Goal: Information Seeking & Learning: Find specific fact

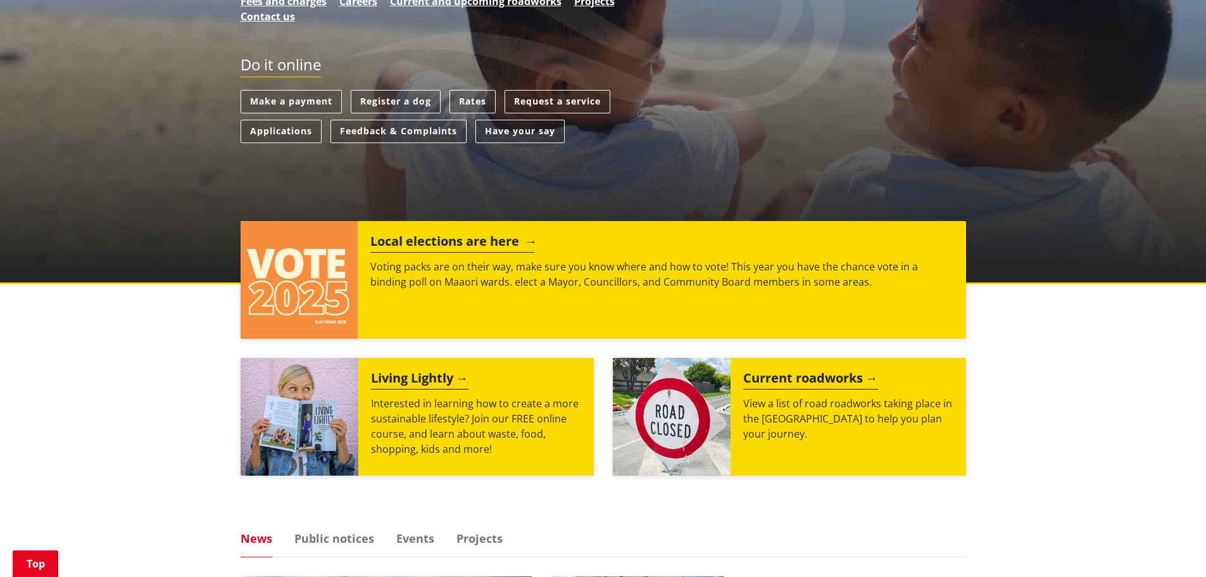
scroll to position [316, 0]
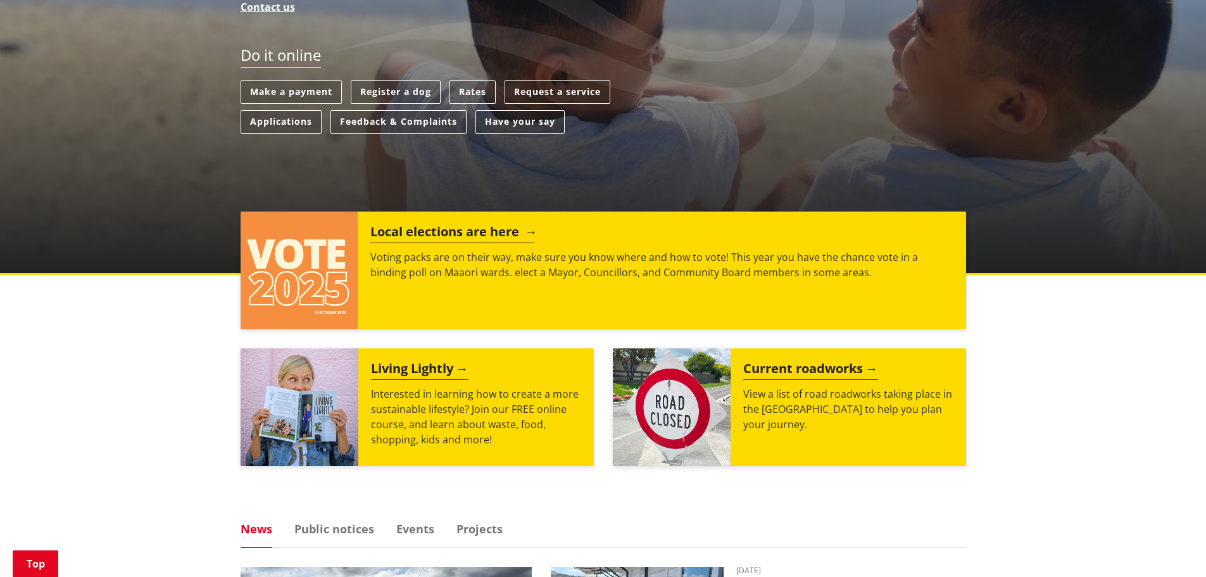
click at [415, 233] on h2 "Local elections are here" at bounding box center [452, 233] width 164 height 19
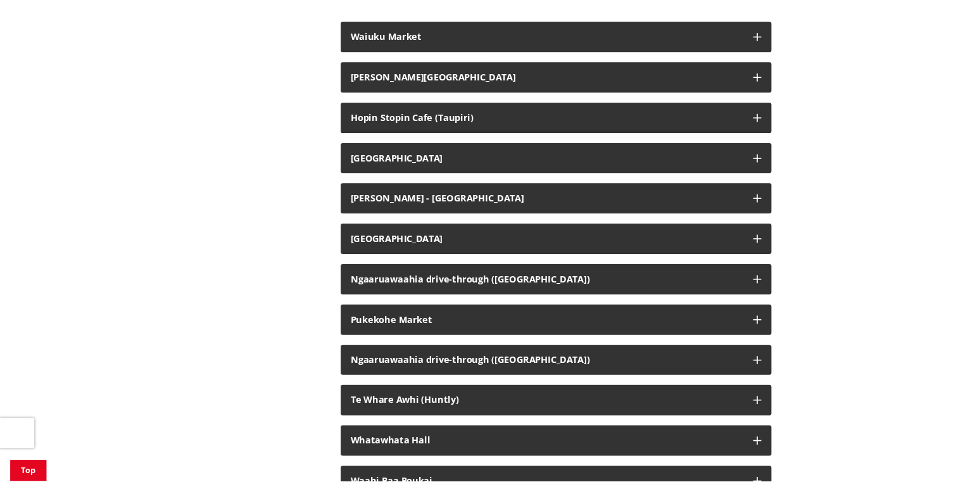
scroll to position [2659, 0]
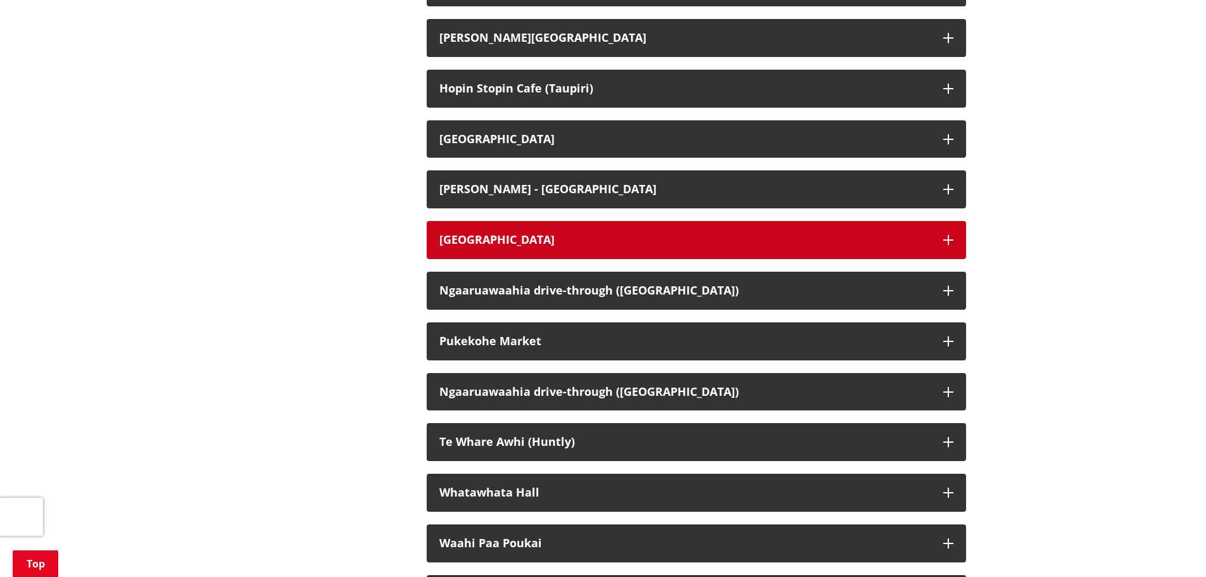
click at [542, 246] on div "Meremere Library" at bounding box center [684, 240] width 491 height 13
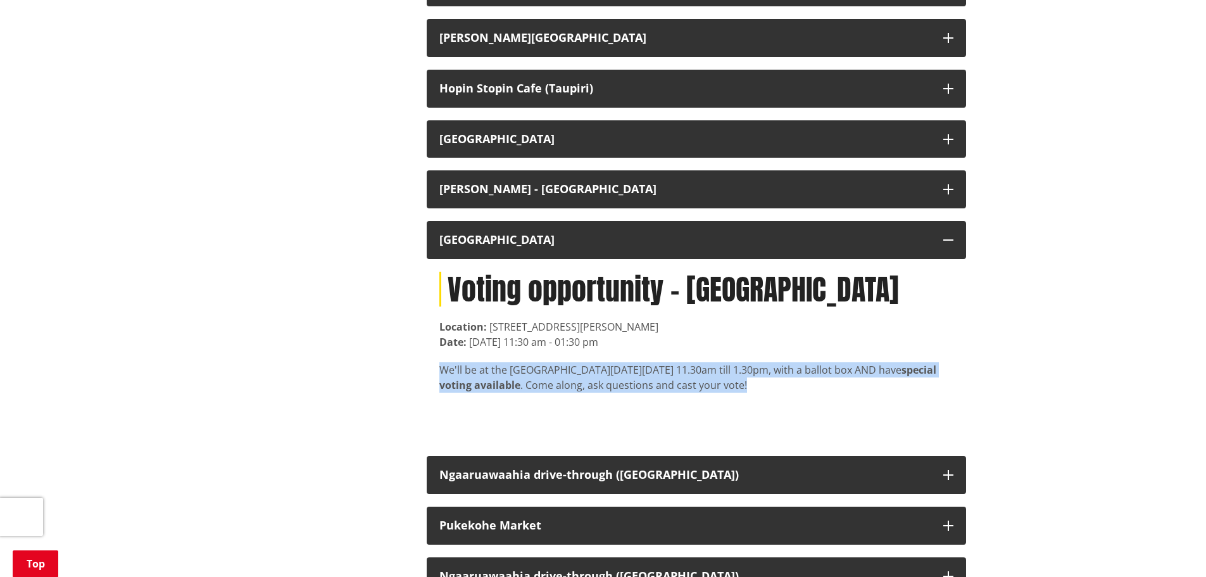
drag, startPoint x: 428, startPoint y: 386, endPoint x: 847, endPoint y: 396, distance: 419.1
click at [847, 396] on div "Voting opportunity - Meremere Library Location: 17 Heather Green Avenue, Mereme…" at bounding box center [696, 351] width 539 height 184
copy div "We'll be at the Meremere Library on Friday 3 October, 11.30am till 1.30pm, with…"
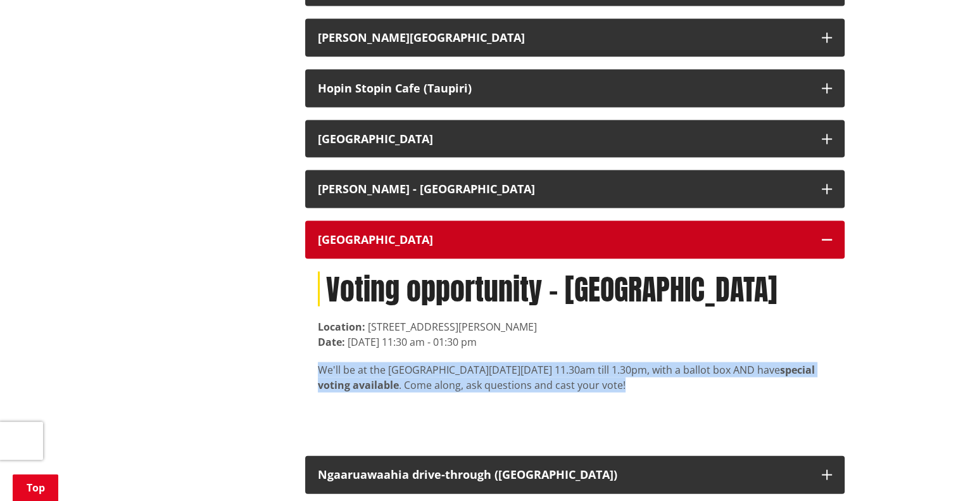
click at [470, 246] on div "Meremere Library" at bounding box center [563, 240] width 491 height 13
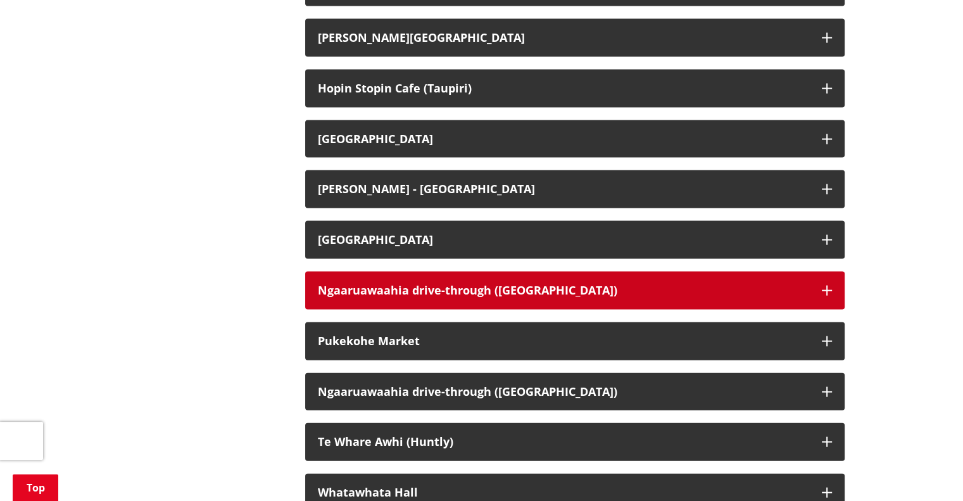
click at [477, 297] on div "Ngaaruawaahia drive-through (Great South Rd)" at bounding box center [563, 290] width 491 height 13
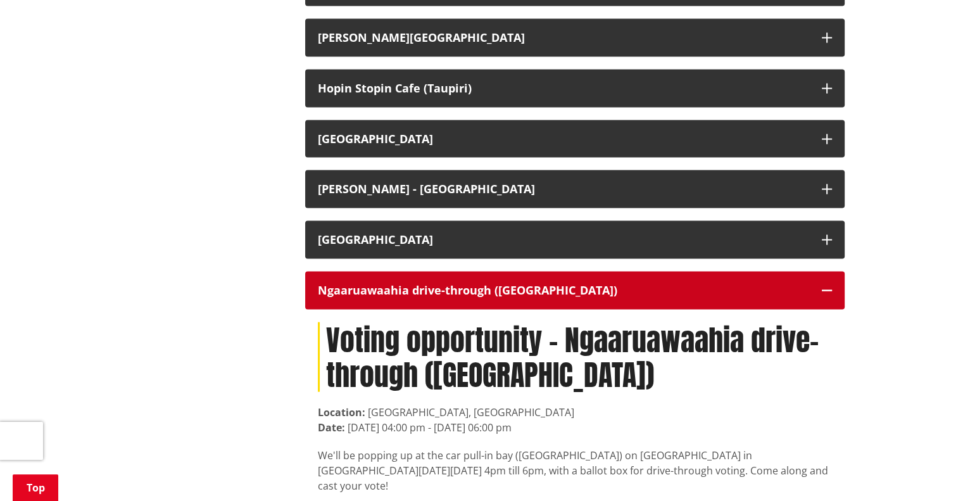
scroll to position [2753, 0]
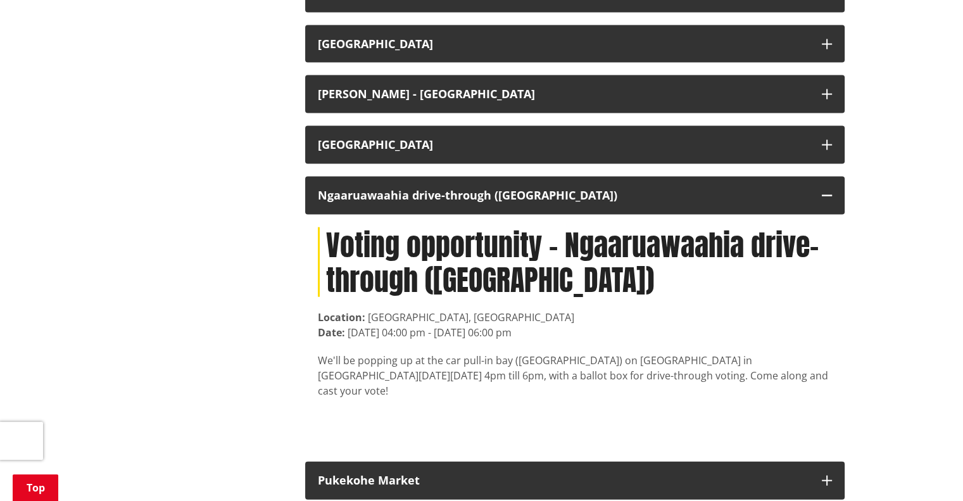
drag, startPoint x: 314, startPoint y: 374, endPoint x: 739, endPoint y: 399, distance: 426.1
click at [739, 399] on div "Voting opportunity - Ngaaruawaahia drive-through (Great South Rd) Location: Gre…" at bounding box center [574, 332] width 539 height 234
copy div "We'll be popping up at the car pull-in bay (layby) on Great South Road in Ngaar…"
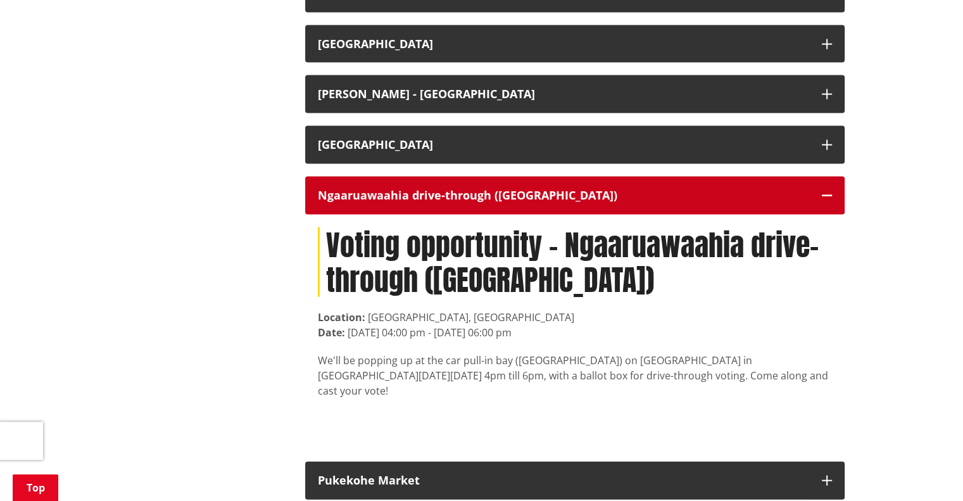
click at [365, 202] on div "Ngaaruawaahia drive-through (Great South Rd)" at bounding box center [563, 195] width 491 height 13
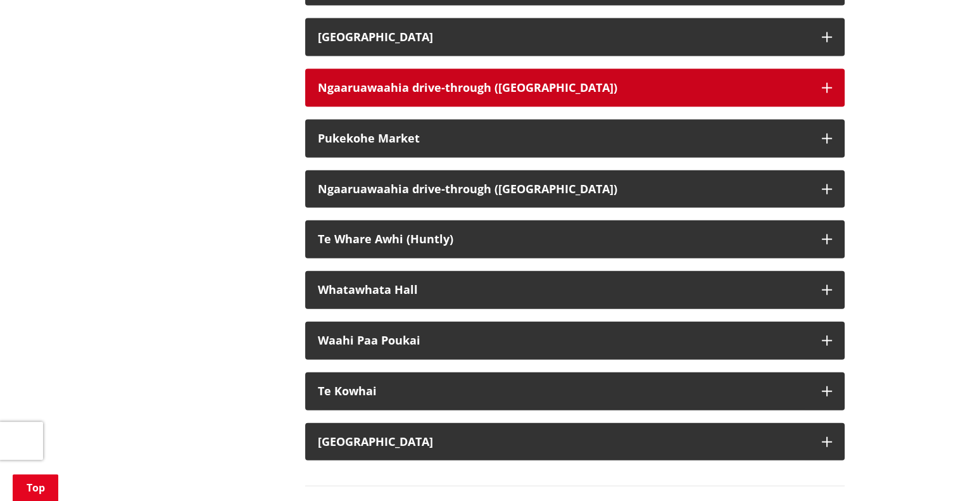
scroll to position [2861, 0]
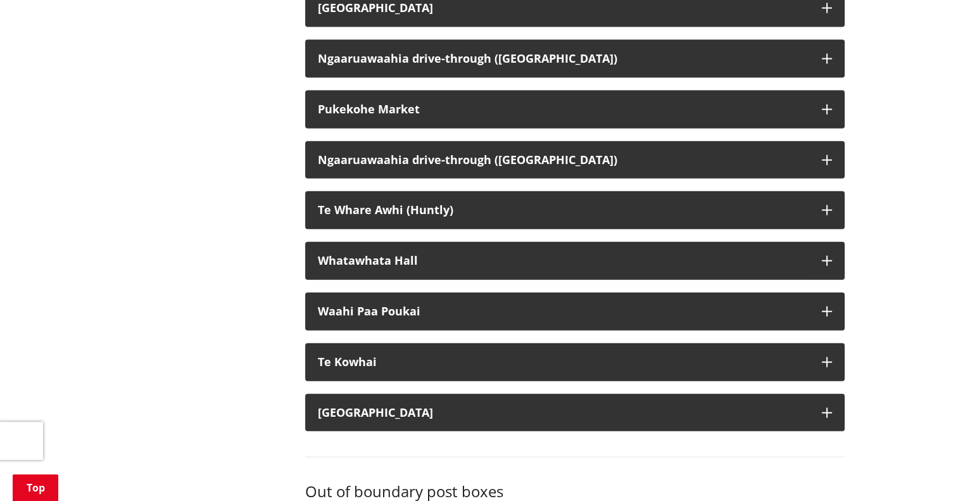
scroll to position [2833, 0]
